Goal: Find specific page/section: Find specific page/section

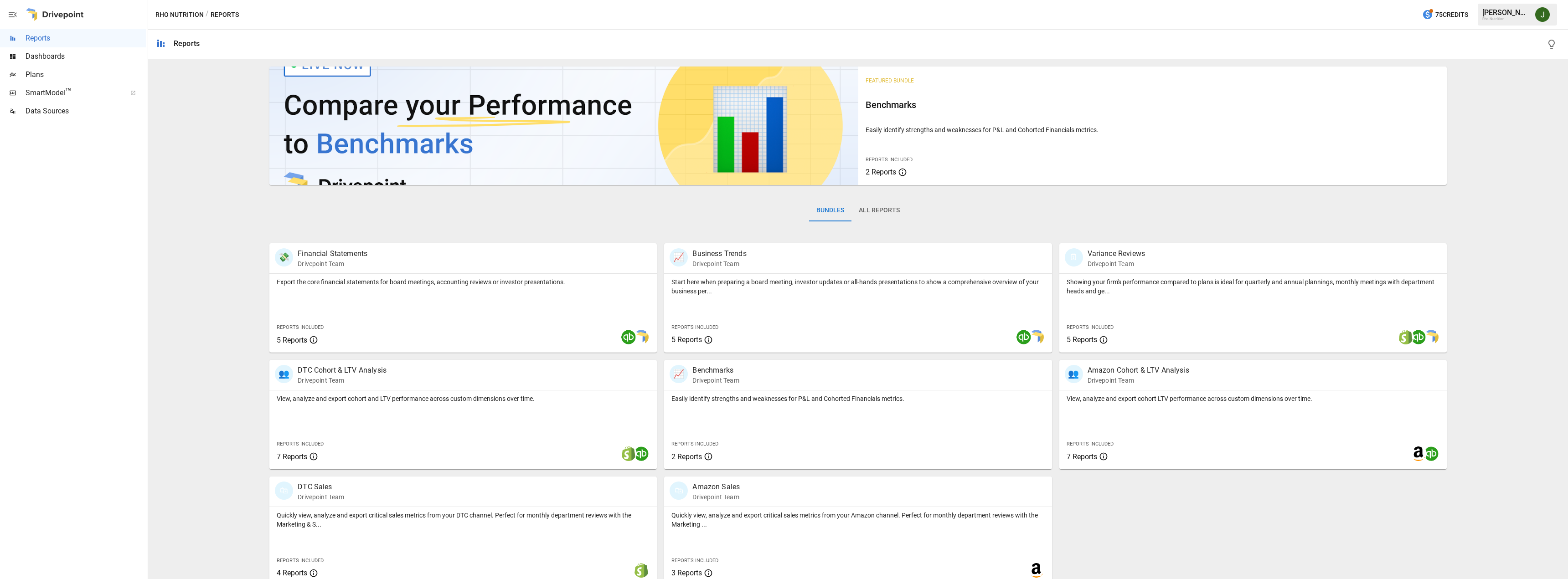
click at [33, 74] on span "Plans" at bounding box center [86, 74] width 120 height 11
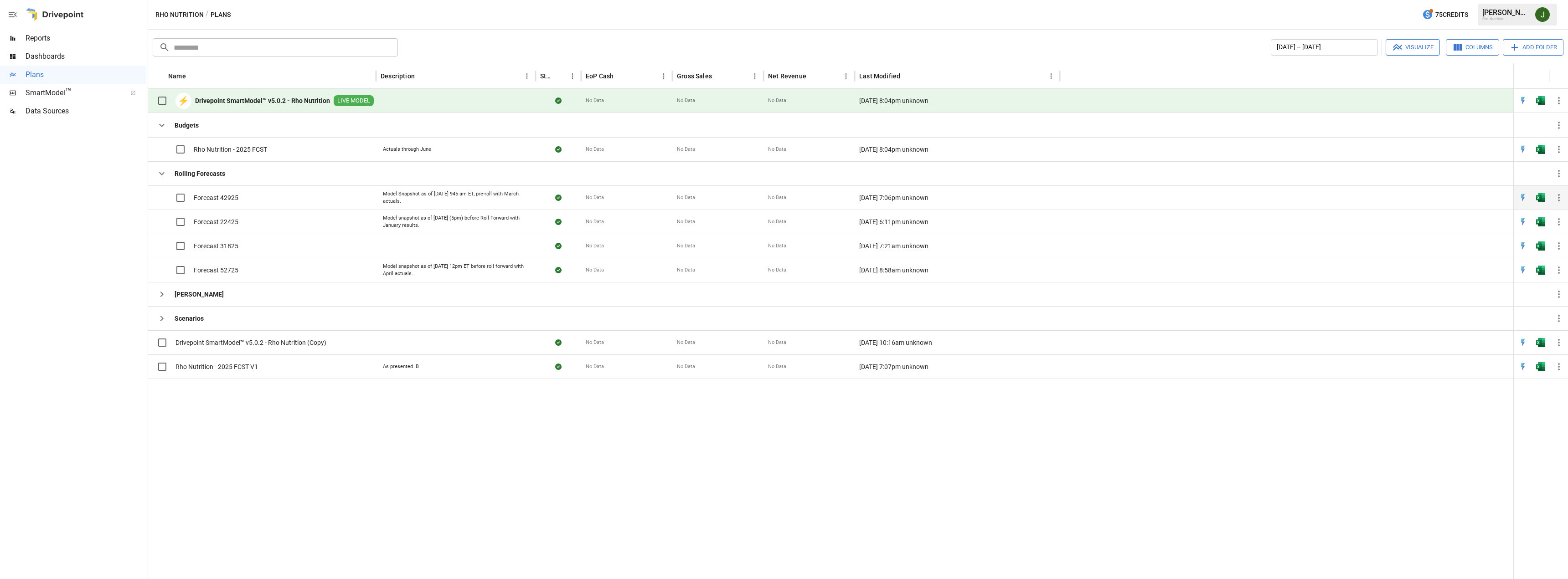
click at [432, 195] on div "Model Snapshot as of [DATE] 945 am ET, pre-roll with March actuals." at bounding box center [456, 197] width 146 height 14
click at [418, 192] on div "Model Snapshot as of [DATE] 945 am ET, pre-roll with March actuals." at bounding box center [456, 197] width 146 height 14
click at [1542, 197] on img "Open in Excel" at bounding box center [1541, 197] width 9 height 9
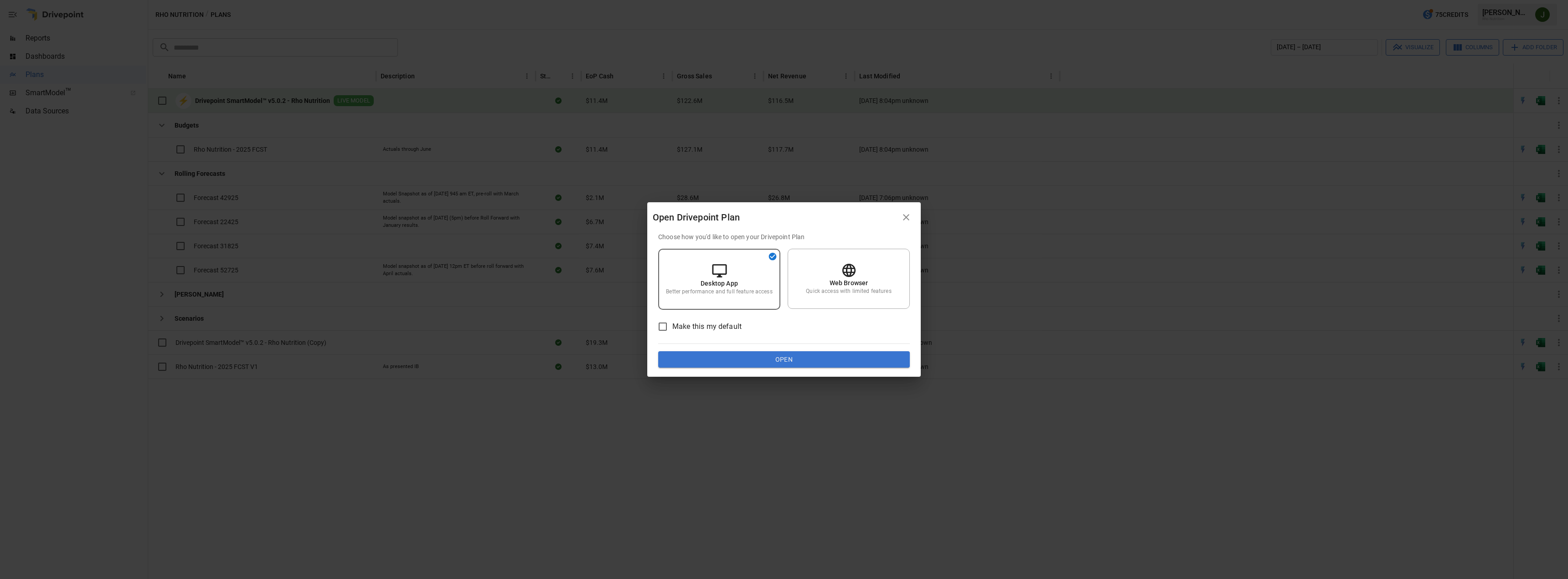
click at [909, 219] on icon "button" at bounding box center [906, 217] width 7 height 7
